Goal: Information Seeking & Learning: Learn about a topic

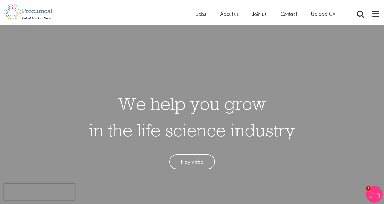
click at [196, 13] on div "Home Jobs About us Join us Contact Upload CV" at bounding box center [190, 10] width 380 height 21
click at [201, 13] on span "Jobs" at bounding box center [201, 13] width 9 height 7
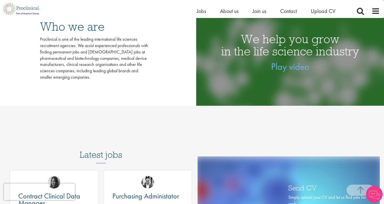
scroll to position [95, 0]
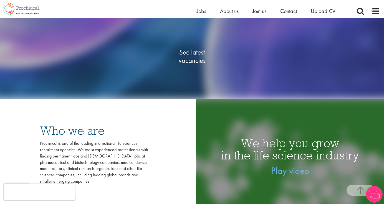
click at [186, 46] on link "See latest vacancies" at bounding box center [191, 56] width 55 height 61
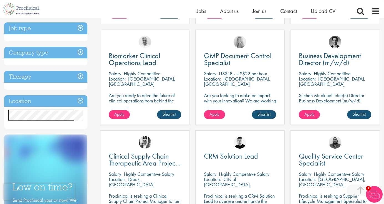
scroll to position [195, 0]
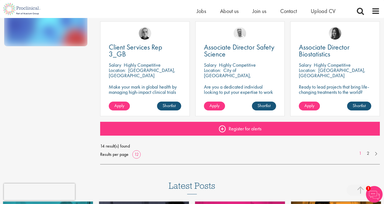
scroll to position [407, 0]
